Goal: Book appointment/travel/reservation

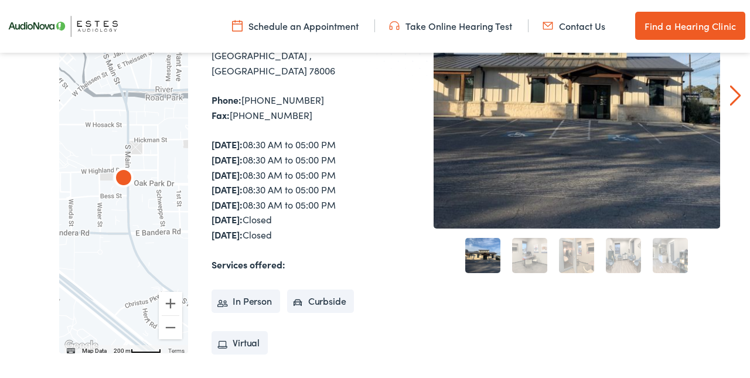
scroll to position [220, 0]
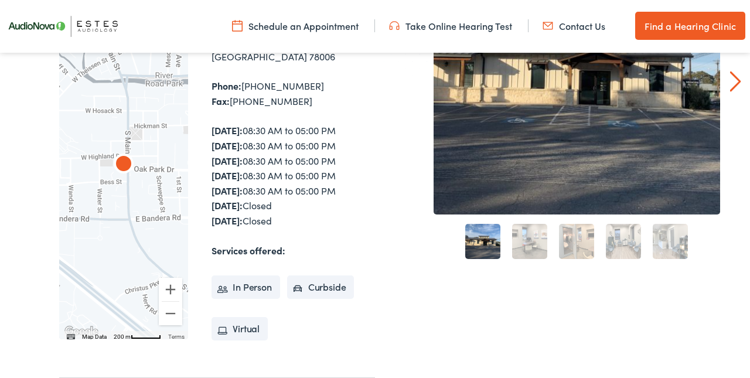
click at [264, 22] on link "Schedule an Appointment" at bounding box center [295, 25] width 126 height 13
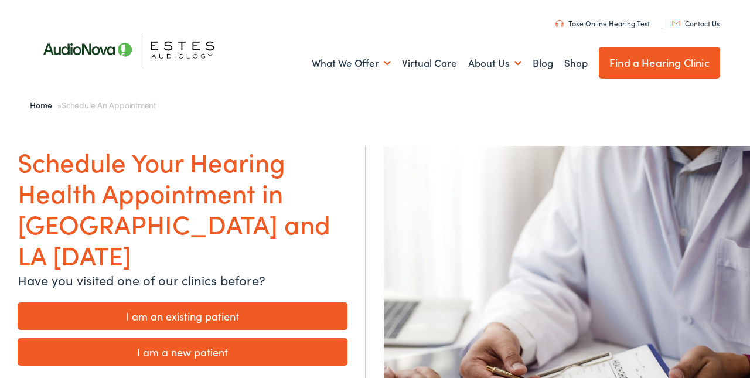
click at [259, 302] on link "I am an existing patient" at bounding box center [183, 316] width 330 height 28
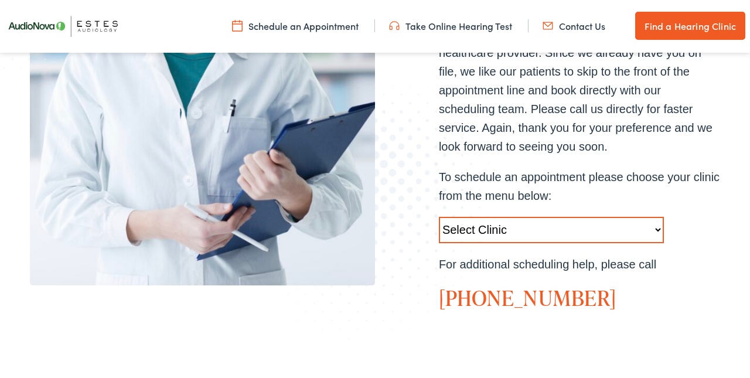
scroll to position [355, 0]
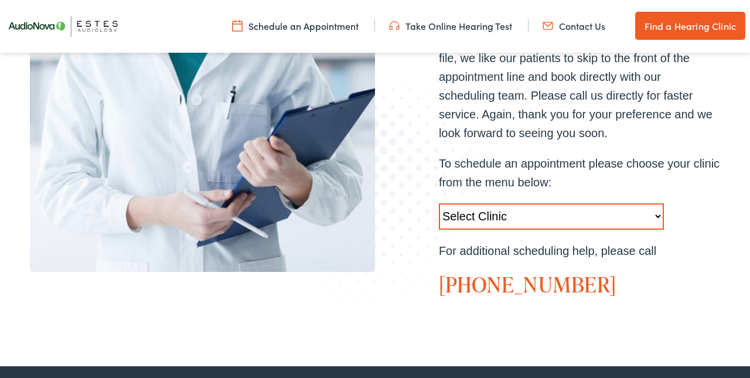
select select "https://hearlifeagain.alpacaaudiology.com/locations/boerne/"
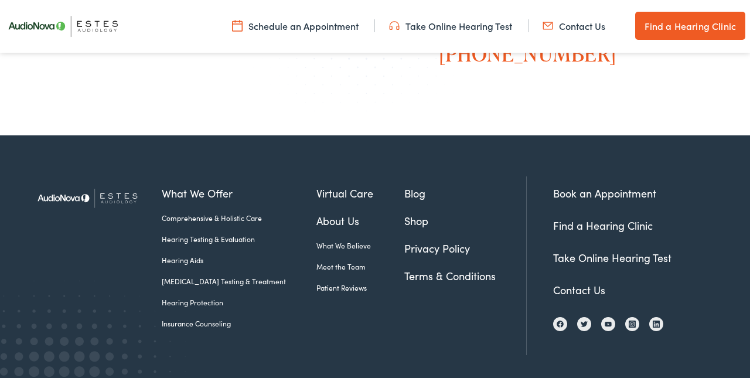
scroll to position [579, 0]
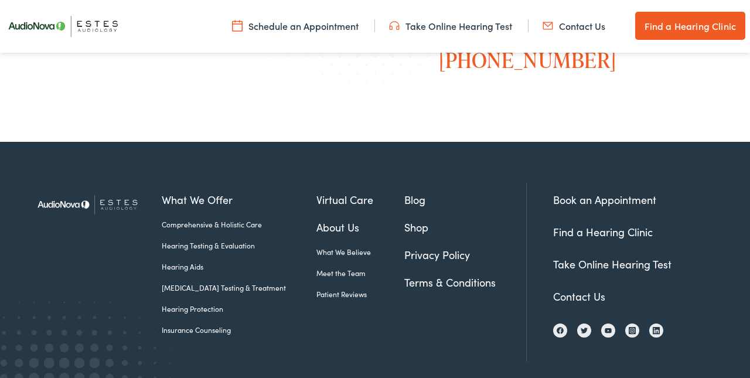
click at [572, 192] on link "Book an Appointment" at bounding box center [604, 199] width 103 height 15
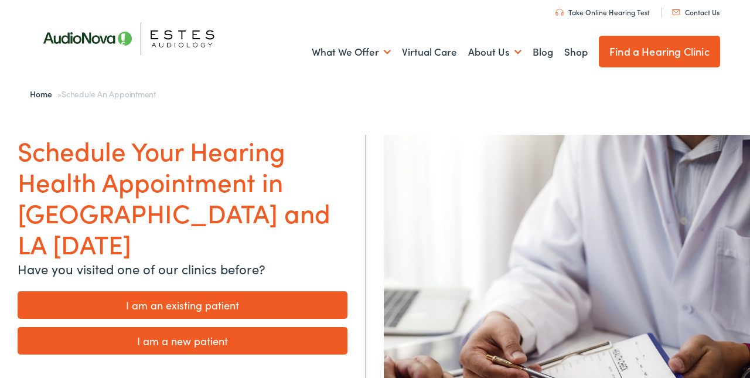
scroll to position [8, 0]
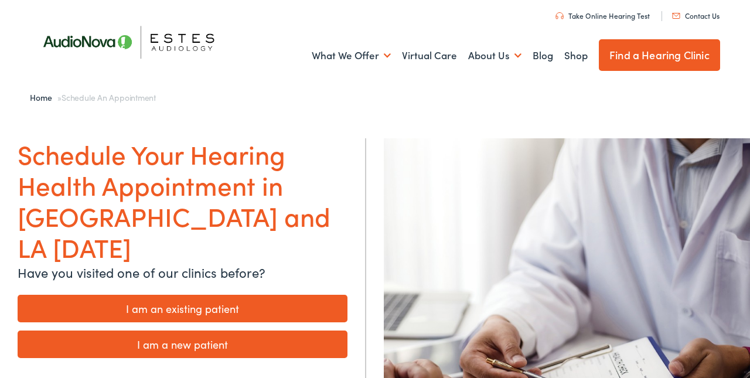
click at [204, 295] on link "I am an existing patient" at bounding box center [183, 309] width 330 height 28
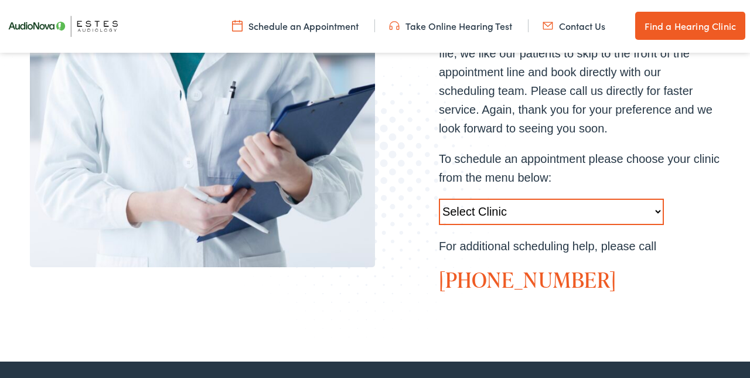
scroll to position [362, 0]
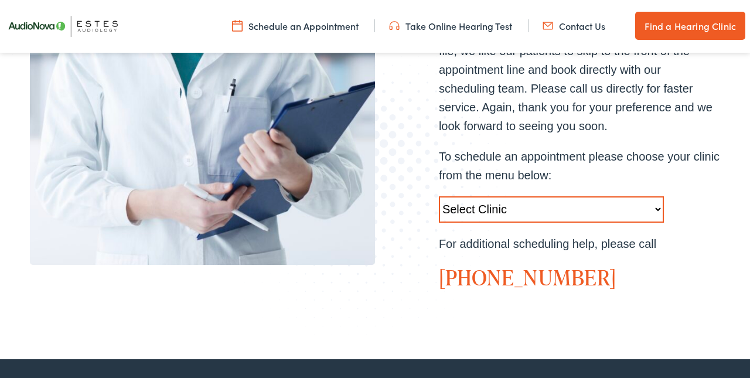
select select "https://hearlifeagain.alpacaaudiology.com/locations/boerne/"
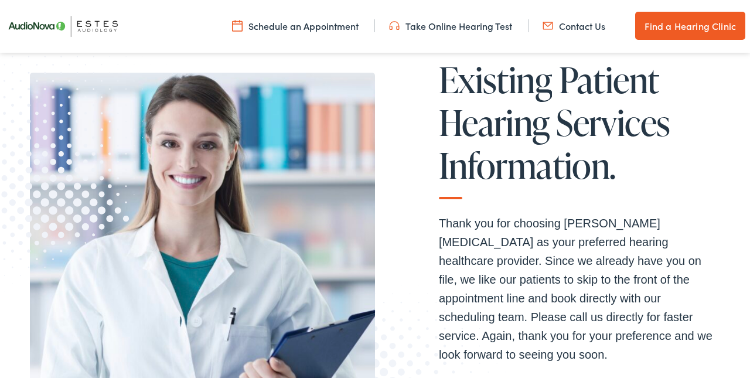
scroll to position [119, 0]
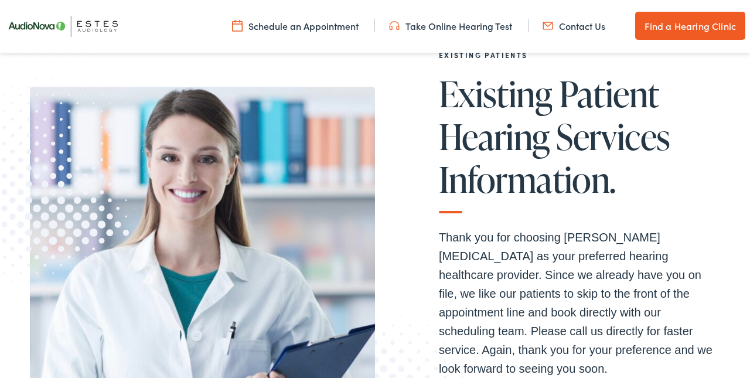
click at [93, 27] on img at bounding box center [67, 25] width 135 height 47
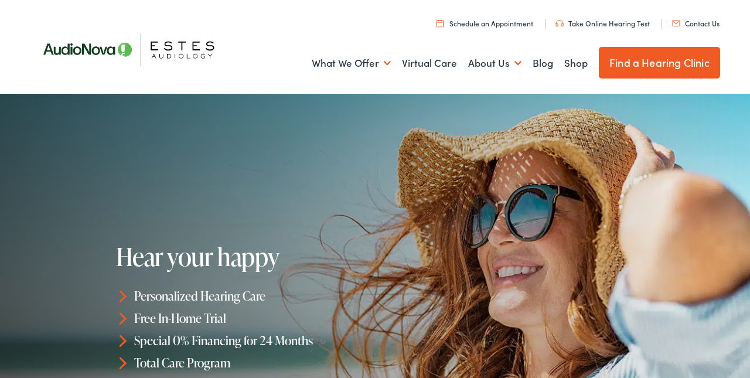
click at [575, 25] on link "Take Online Hearing Test" at bounding box center [602, 23] width 94 height 10
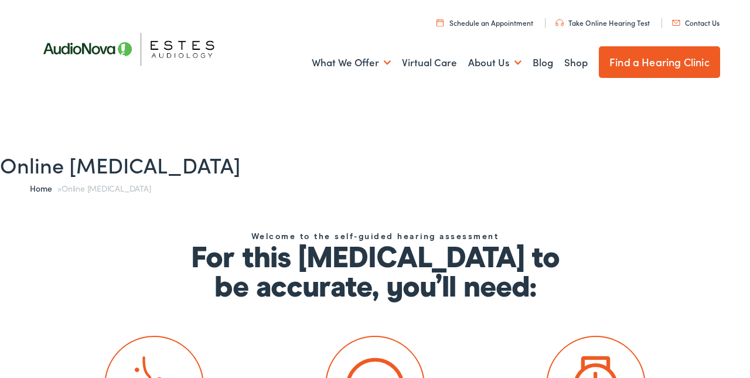
scroll to position [28, 0]
